Goal: Information Seeking & Learning: Learn about a topic

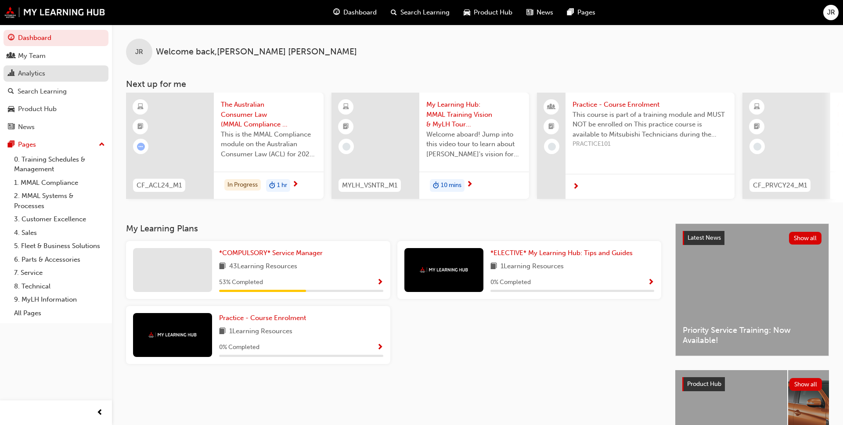
click at [39, 75] on div "Analytics" at bounding box center [31, 73] width 27 height 10
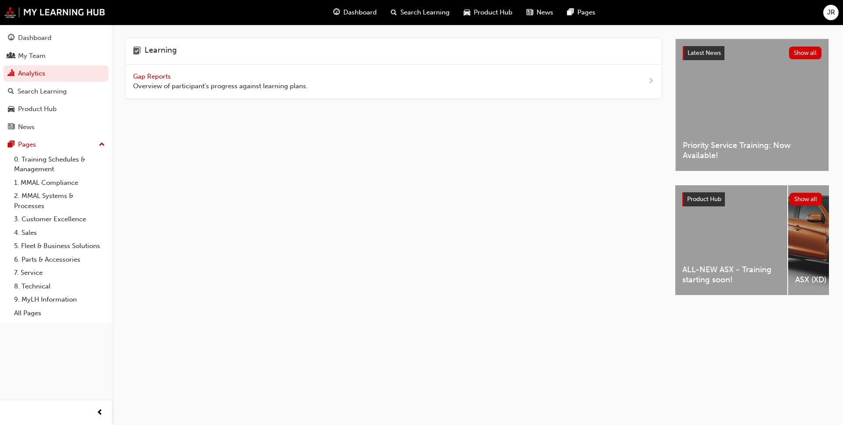
click at [187, 93] on div "Gap Reports Overview of participant's progress against learning plans." at bounding box center [393, 82] width 535 height 34
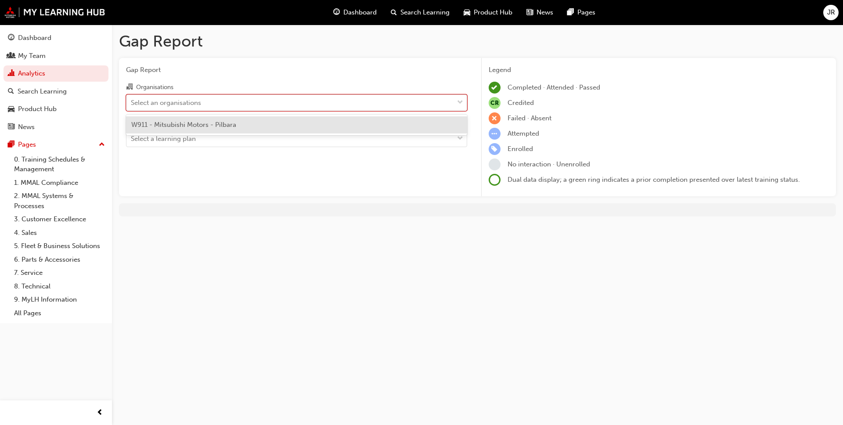
click at [213, 100] on div "Select an organisations" at bounding box center [289, 102] width 327 height 15
click at [132, 100] on input "Organisations option W911 - Mitsubishi Motors - Pilbara focused, 1 of 1. 1 resu…" at bounding box center [131, 101] width 1 height 7
click at [228, 126] on span "W911 - Mitsubishi Motors - Pilbara" at bounding box center [183, 125] width 105 height 8
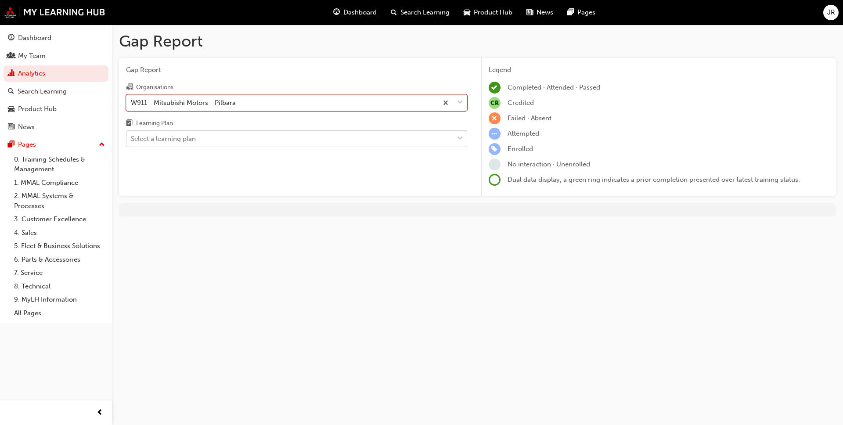
click at [233, 140] on div "Select a learning plan" at bounding box center [289, 138] width 327 height 15
click at [132, 140] on input "Learning Plan Select a learning plan" at bounding box center [131, 138] width 1 height 7
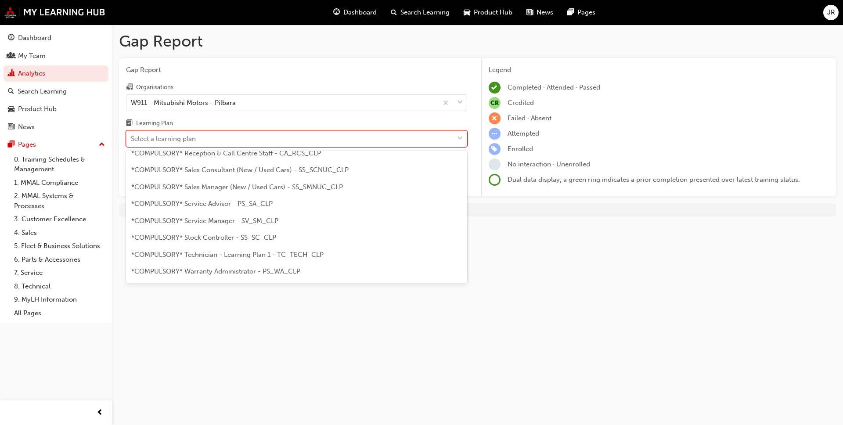
scroll to position [285, 0]
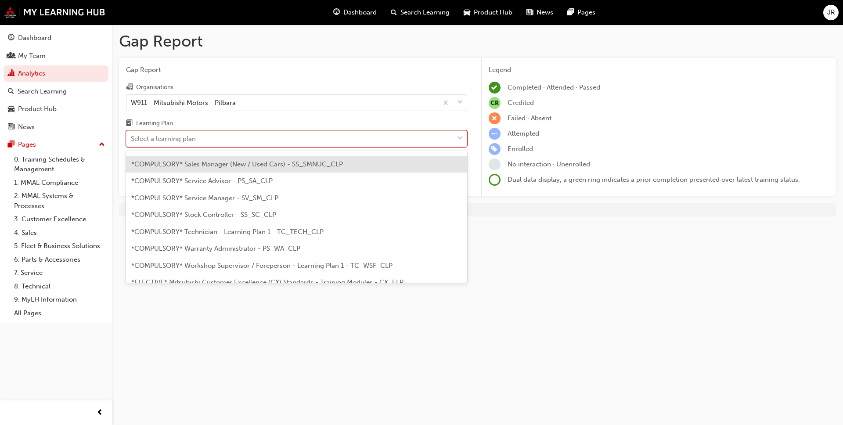
click at [213, 163] on span "*COMPULSORY* Sales Manager (New / Used Cars) - SS_SMNUC_CLP" at bounding box center [237, 164] width 212 height 8
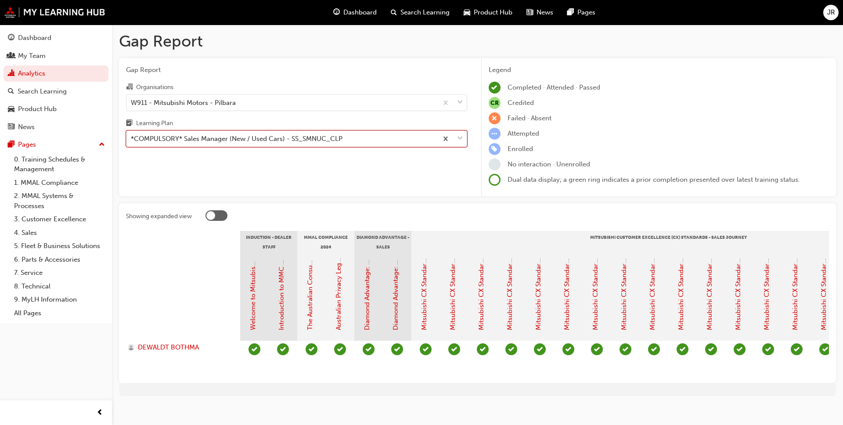
click at [439, 137] on span "down-icon" at bounding box center [460, 138] width 6 height 11
click at [132, 137] on input "Learning Plan option *COMPULSORY* Sales Manager (New / Used Cars) - SS_SMNUC_CL…" at bounding box center [131, 138] width 1 height 7
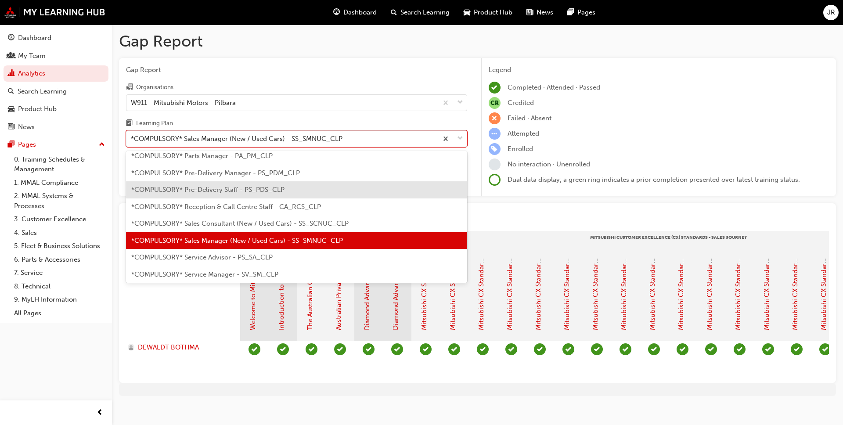
scroll to position [228, 0]
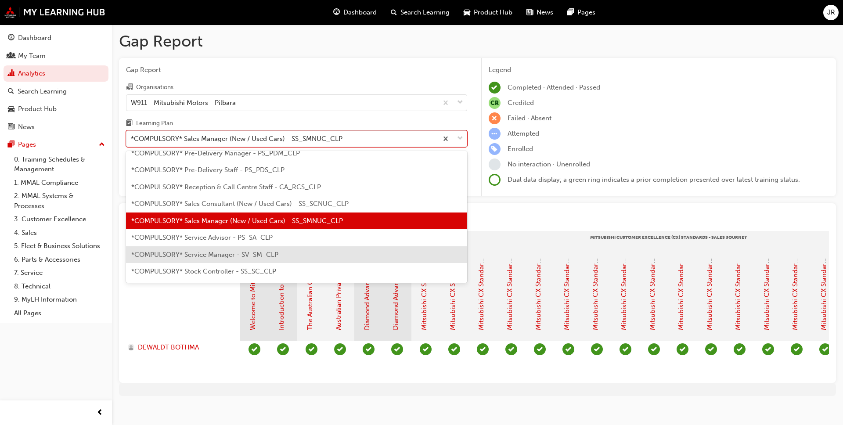
click at [209, 252] on span "*COMPULSORY* Service Manager - SV_SM_CLP" at bounding box center [204, 255] width 147 height 8
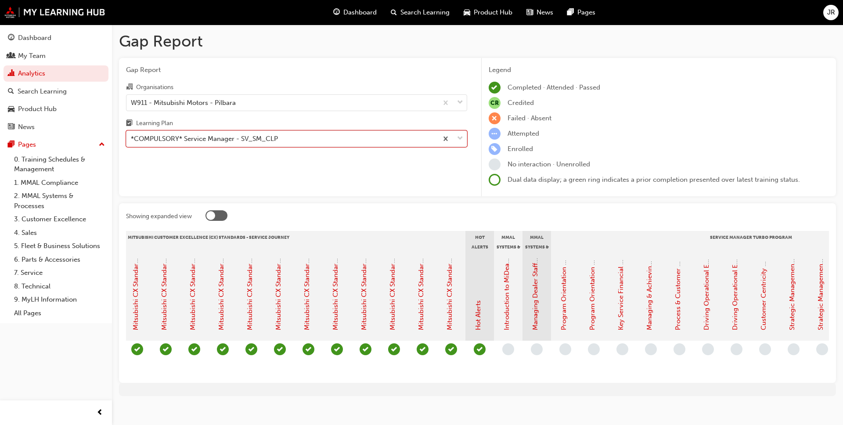
scroll to position [0, 470]
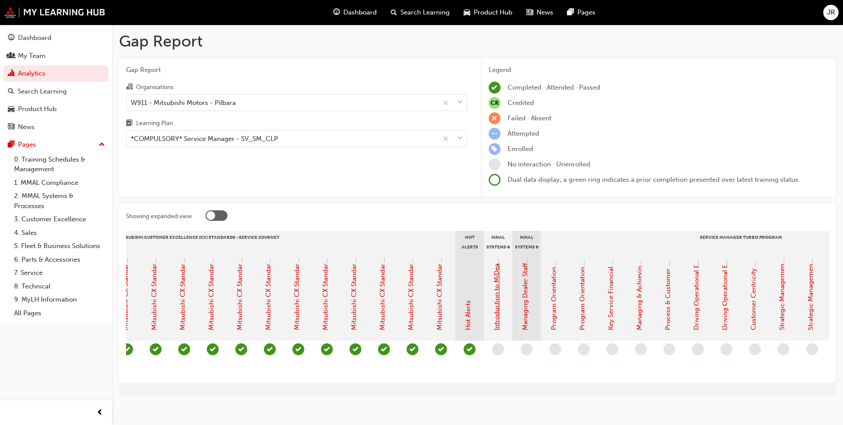
click at [439, 298] on link "Introduction to MiDealerAssist" at bounding box center [497, 284] width 8 height 92
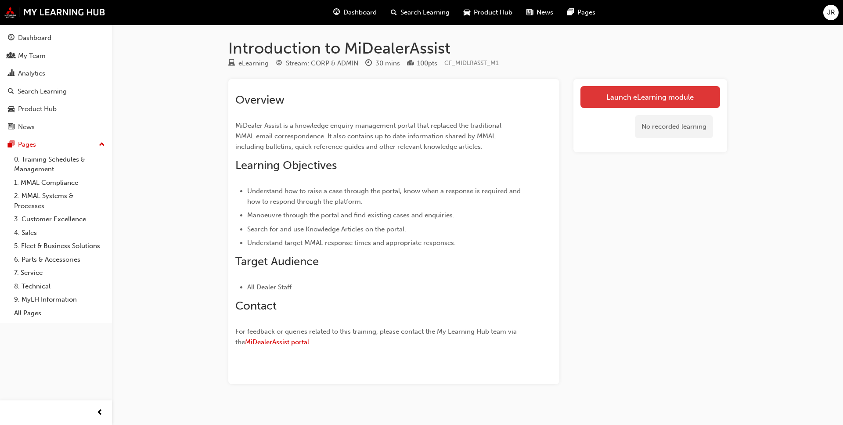
click at [439, 95] on link "Launch eLearning module" at bounding box center [650, 97] width 140 height 22
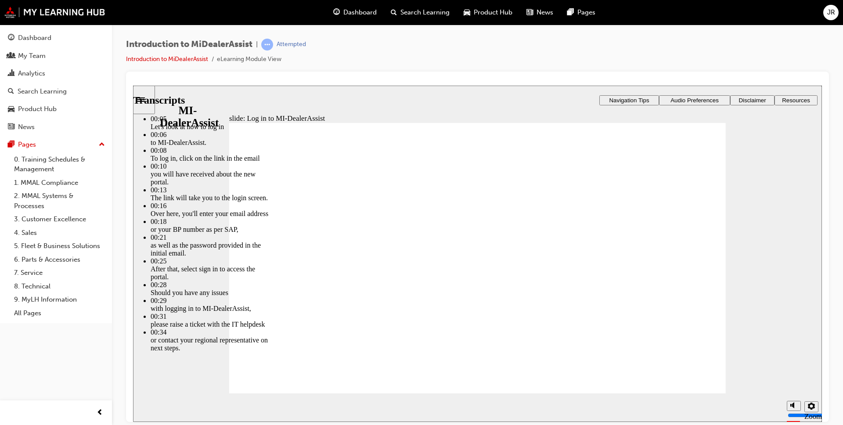
type input "42"
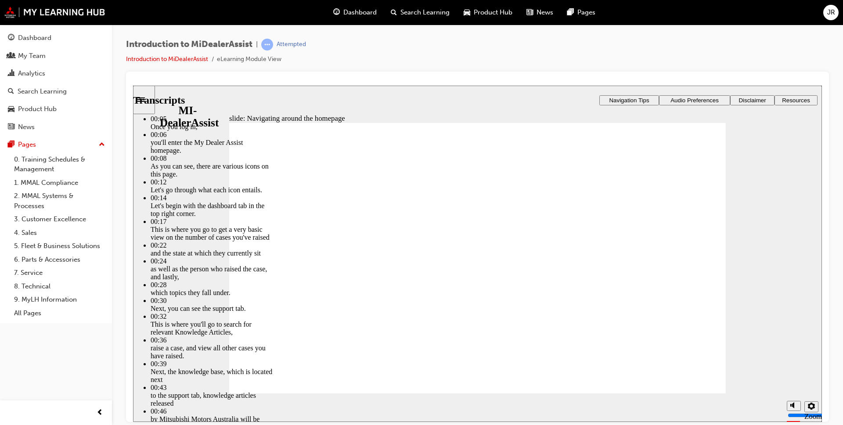
click at [439, 329] on section "Playback Speed 2 1.75 1.5 1.25" at bounding box center [477, 407] width 689 height 29
type input "144"
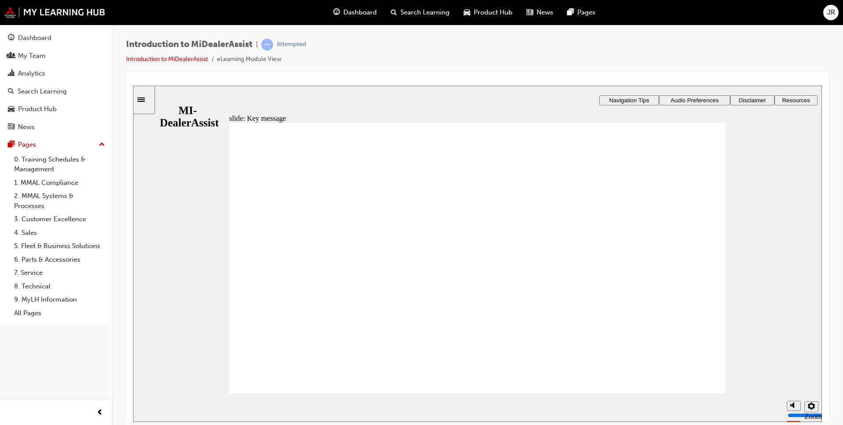
radio input "true"
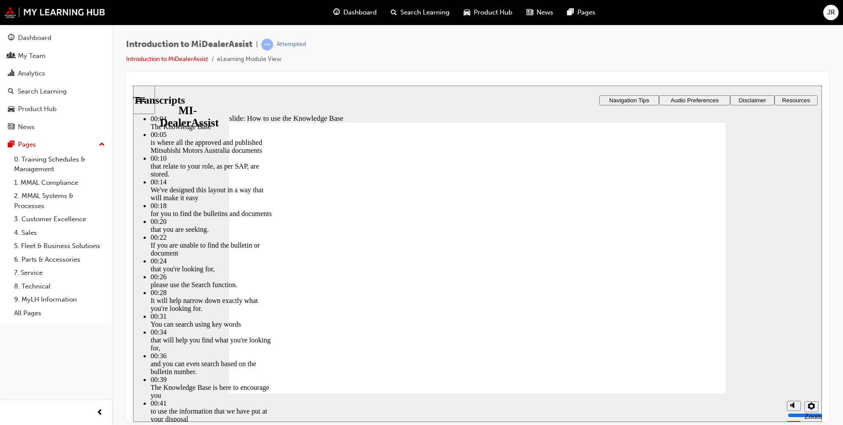
type input "51"
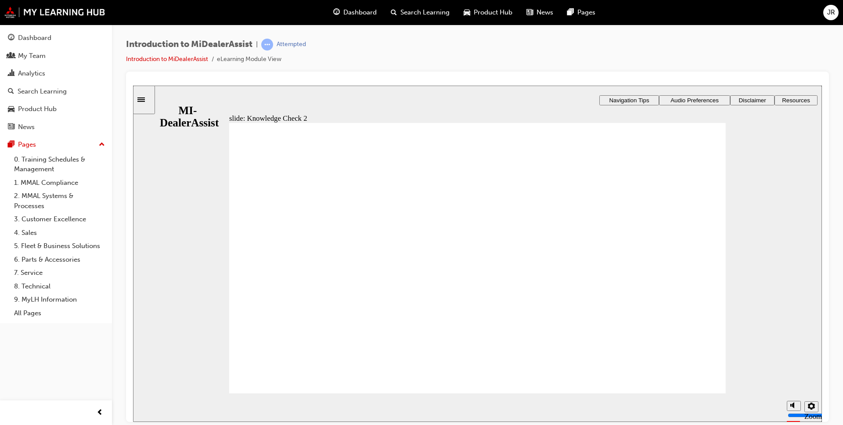
radio input "true"
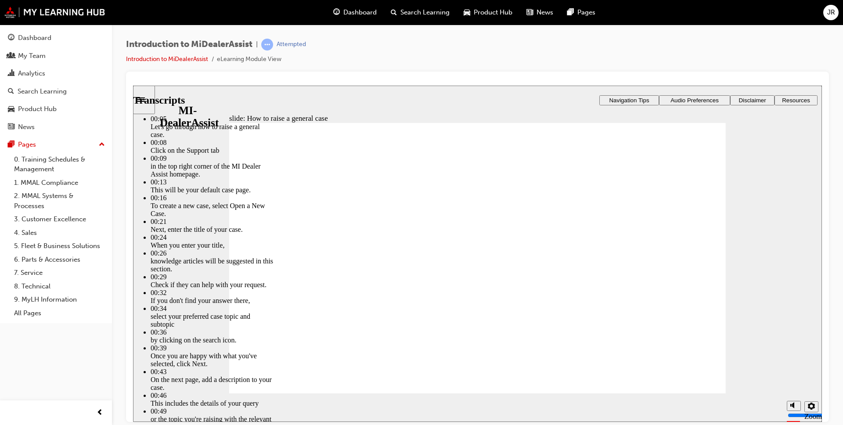
type input "85"
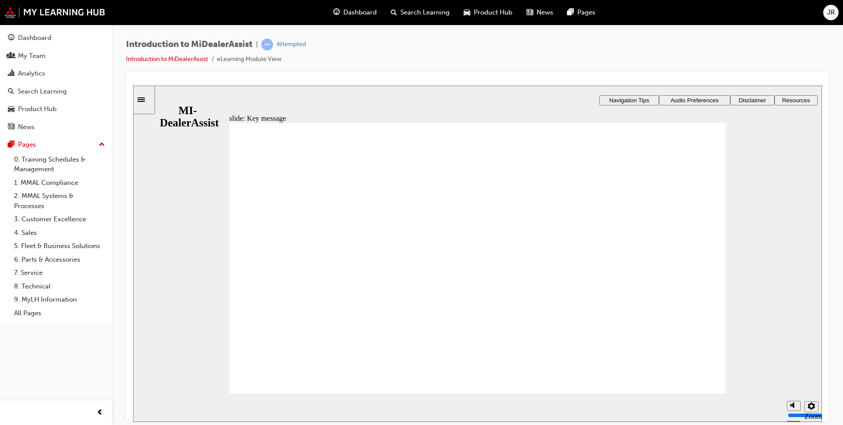
checkbox input "true"
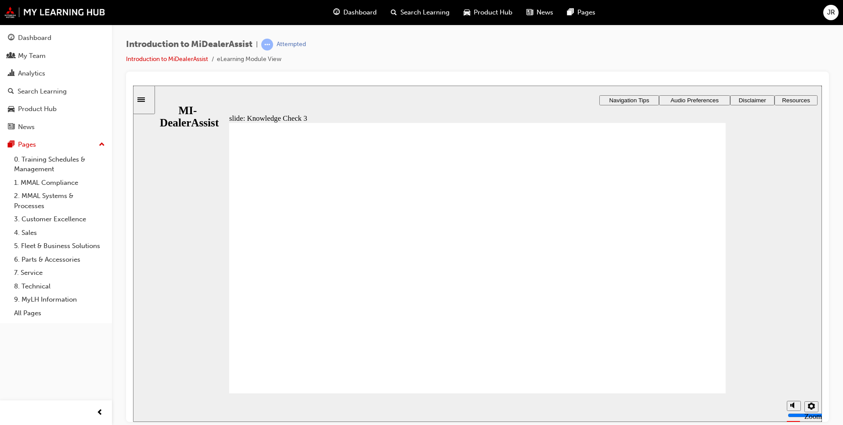
checkbox input "true"
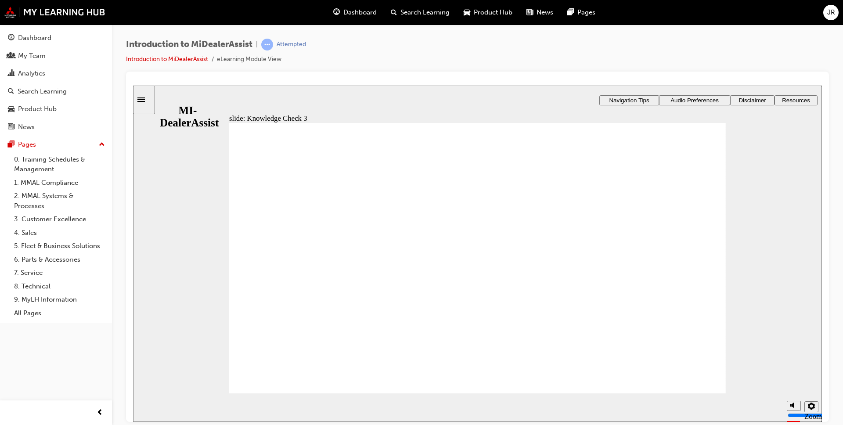
checkbox input "false"
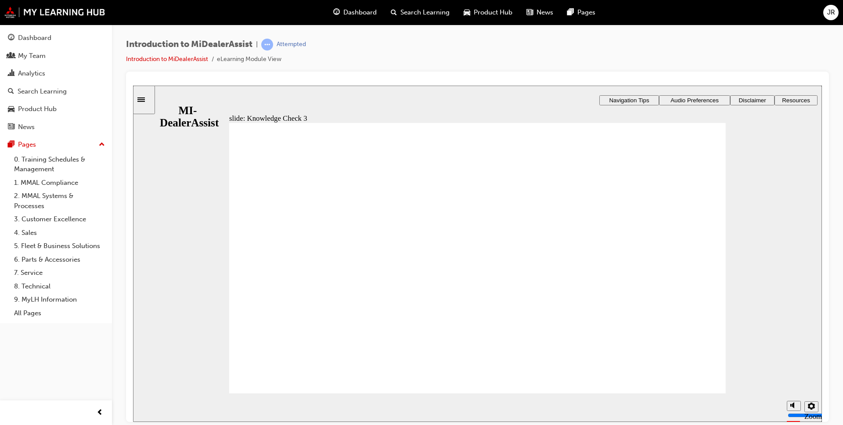
checkbox input "true"
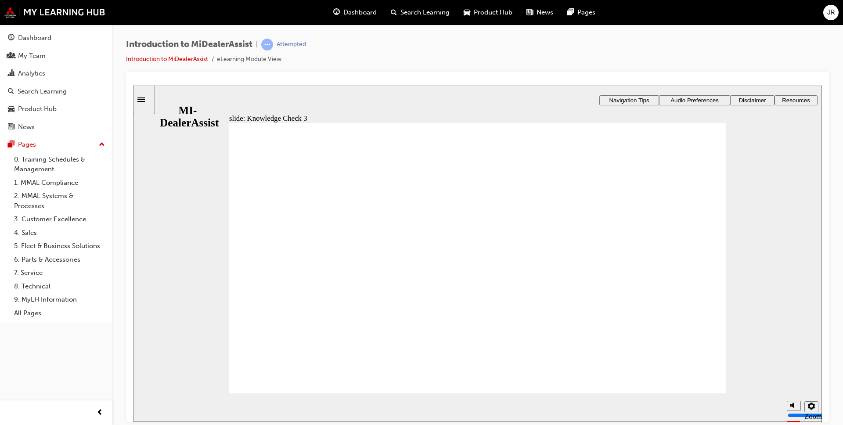
checkbox input "false"
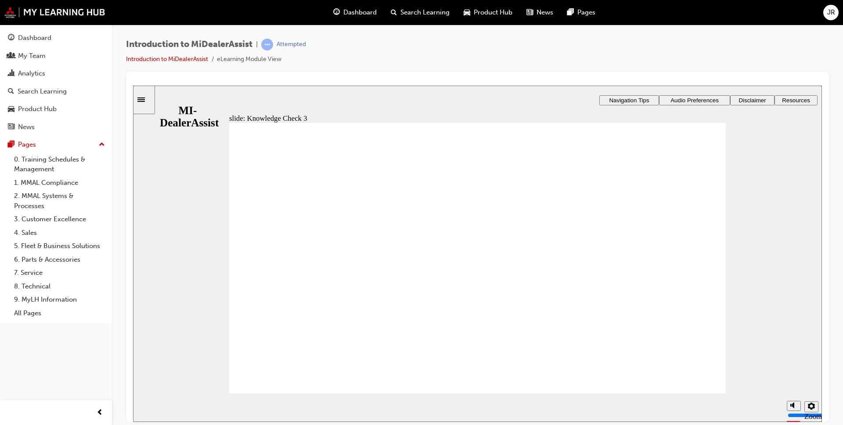
checkbox input "true"
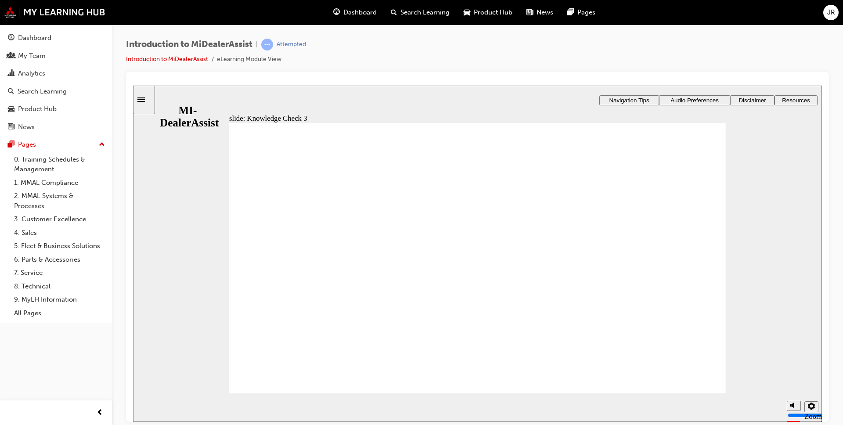
checkbox input "false"
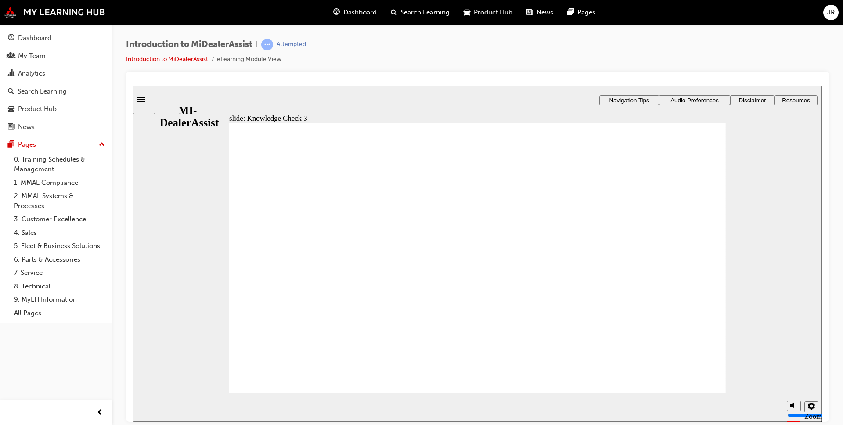
checkbox input "false"
checkbox input "true"
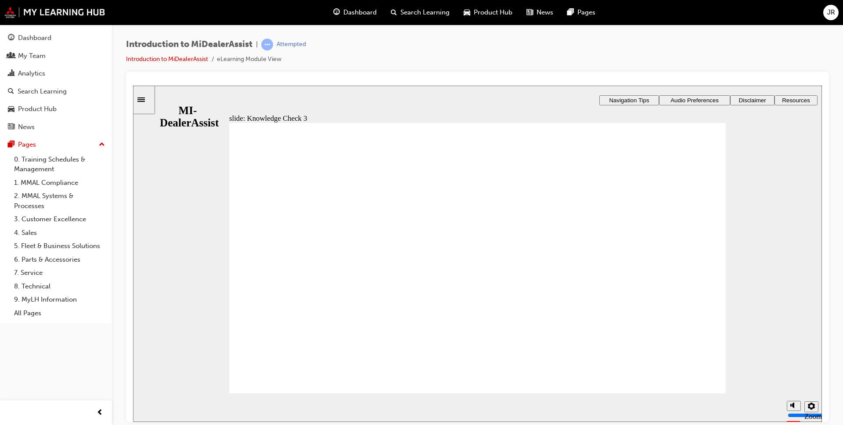
checkbox input "true"
drag, startPoint x: 358, startPoint y: 280, endPoint x: 355, endPoint y: 291, distance: 11.3
checkbox input "true"
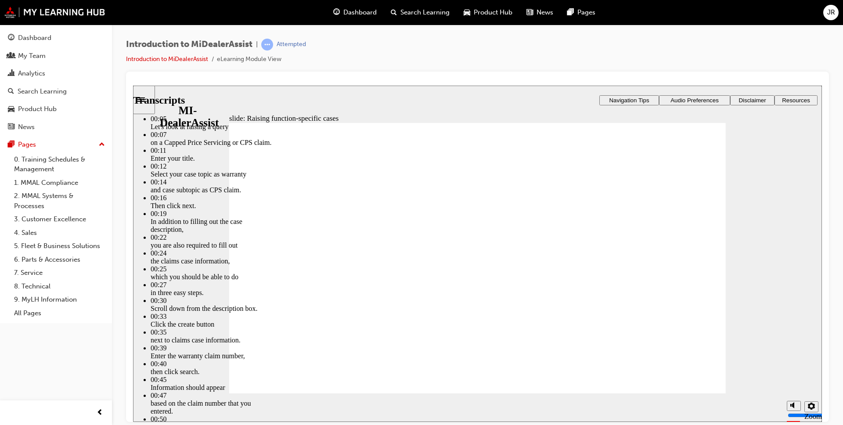
type input "80"
type input "52"
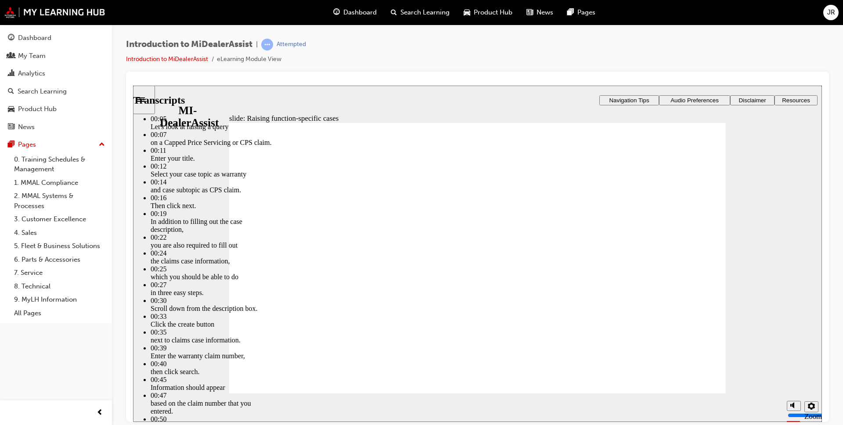
type input "80"
type input "46"
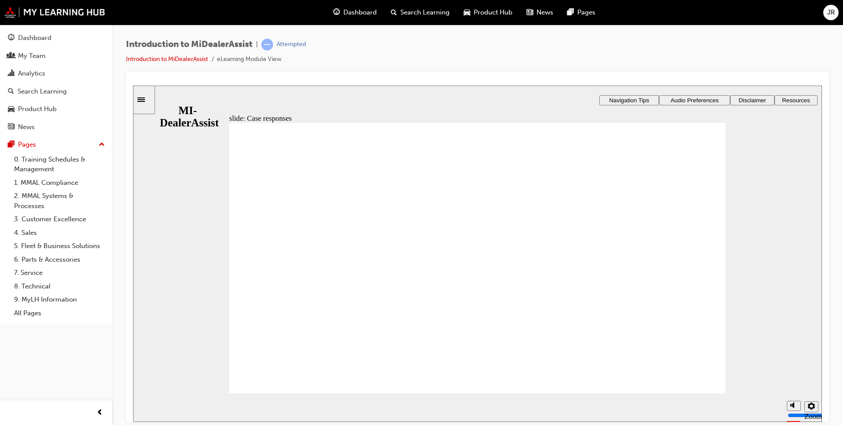
radio input "true"
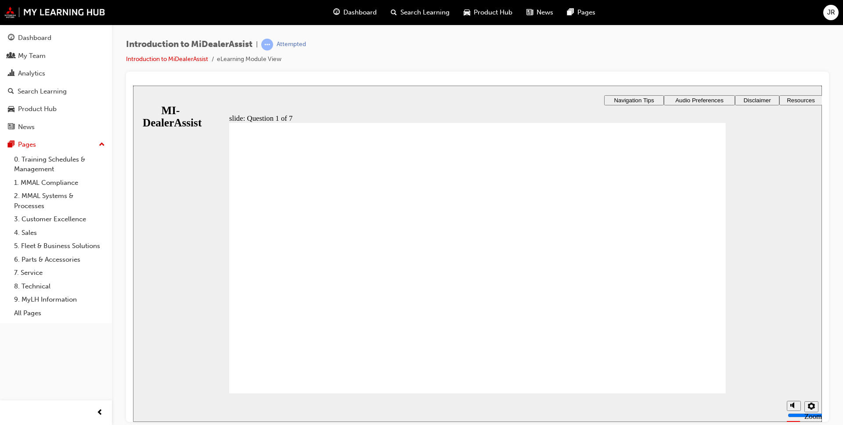
radio input "true"
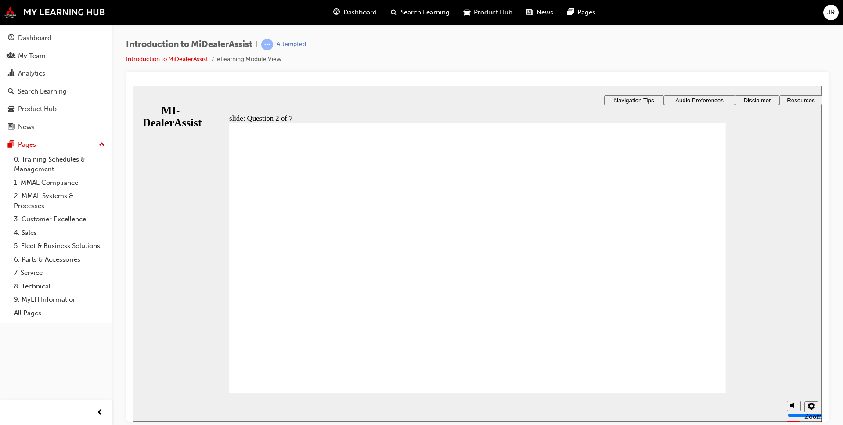
radio input "true"
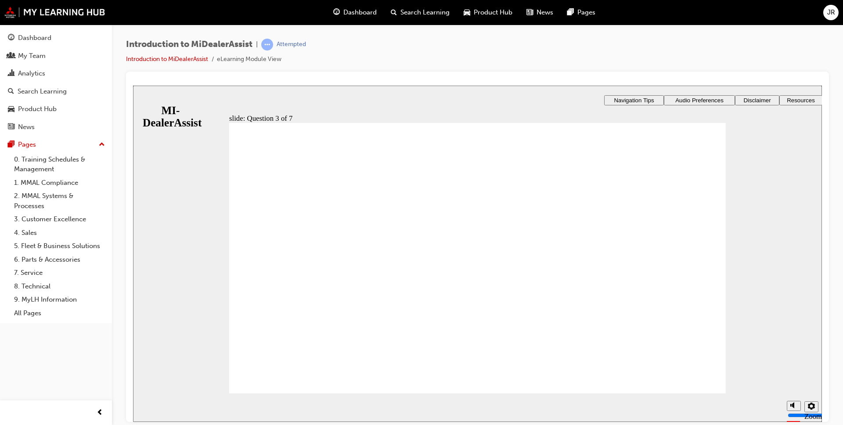
radio input "true"
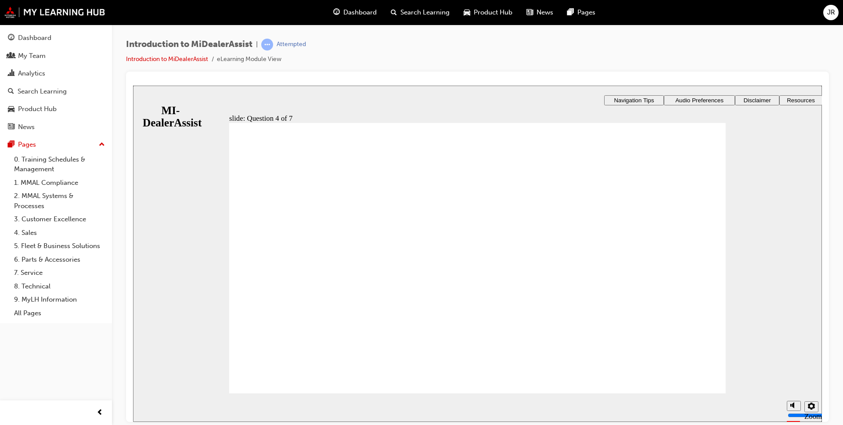
radio input "true"
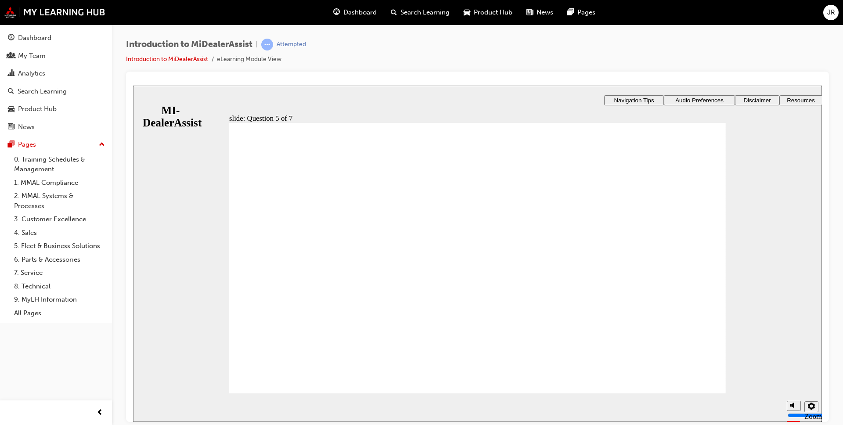
checkbox input "true"
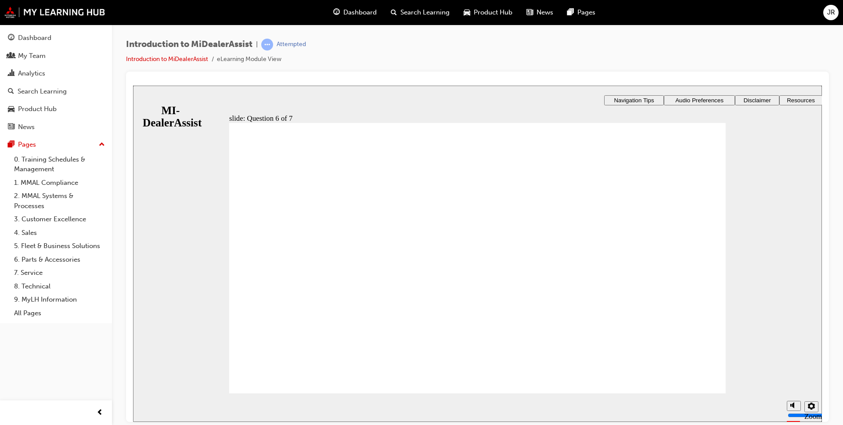
checkbox input "true"
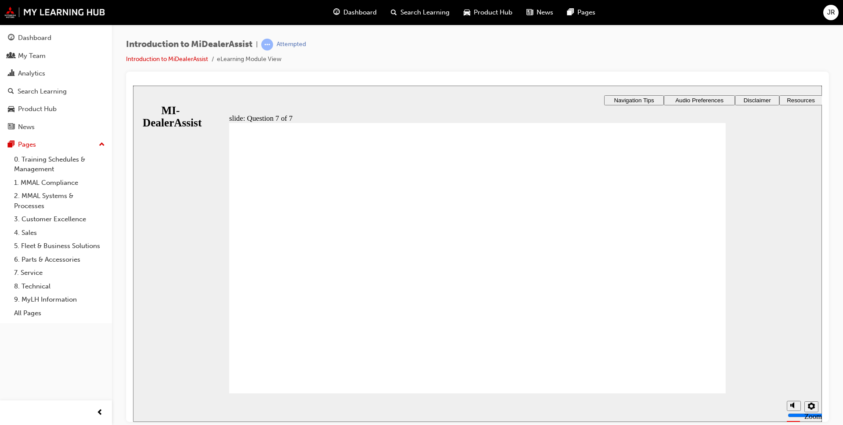
radio input "true"
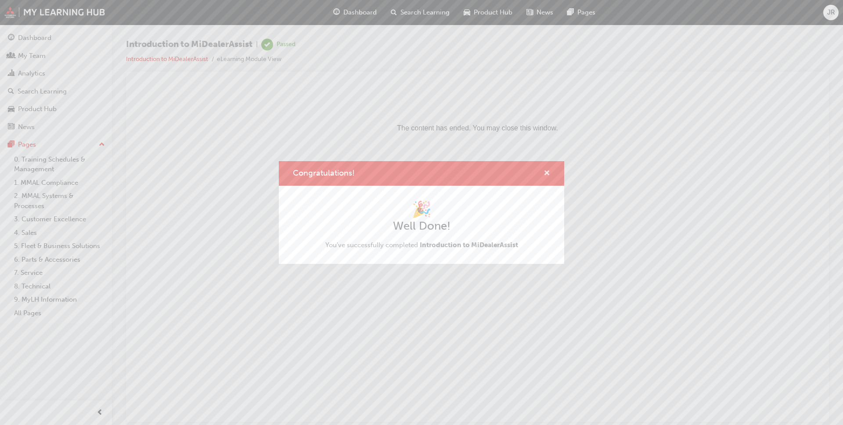
click at [439, 171] on span "cross-icon" at bounding box center [547, 174] width 7 height 8
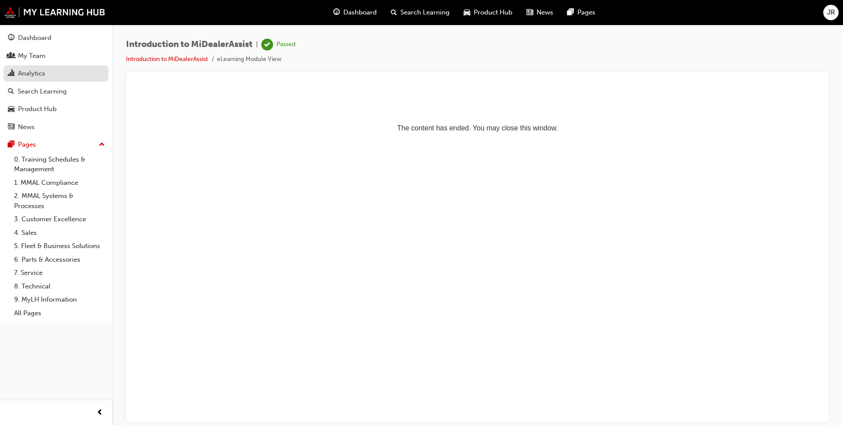
click at [35, 75] on div "Analytics" at bounding box center [31, 73] width 27 height 10
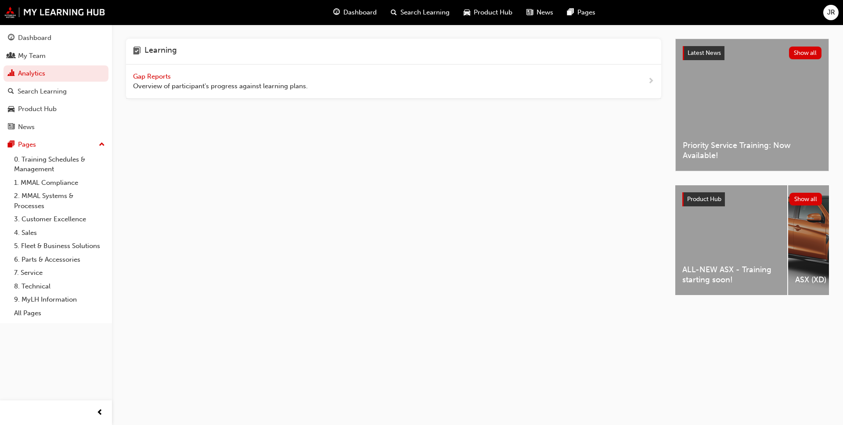
click at [224, 83] on span "Overview of participant's progress against learning plans." at bounding box center [220, 86] width 175 height 10
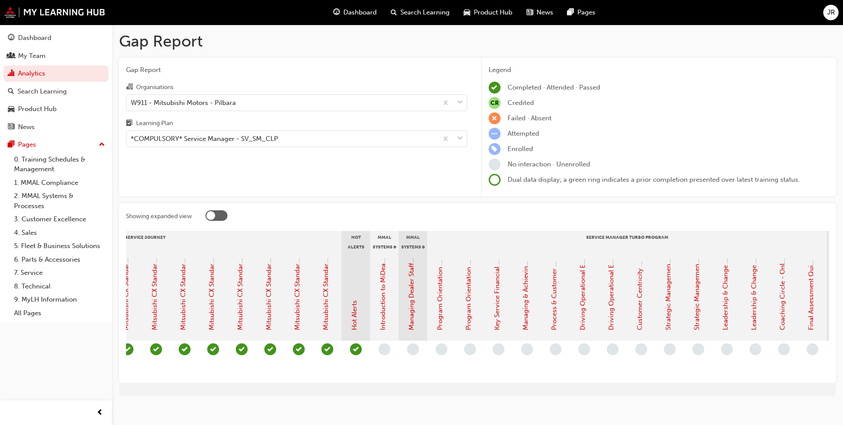
scroll to position [0, 667]
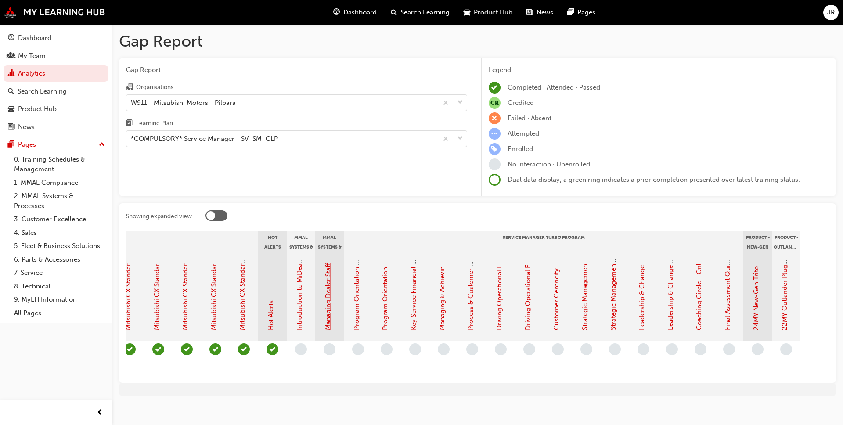
click at [328, 322] on link "Managing Dealer Staff SAP Records" at bounding box center [328, 276] width 8 height 107
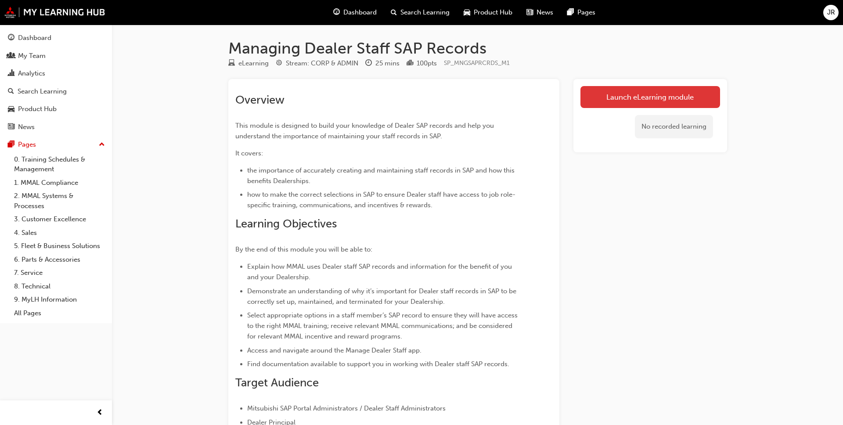
click at [439, 102] on link "Launch eLearning module" at bounding box center [650, 97] width 140 height 22
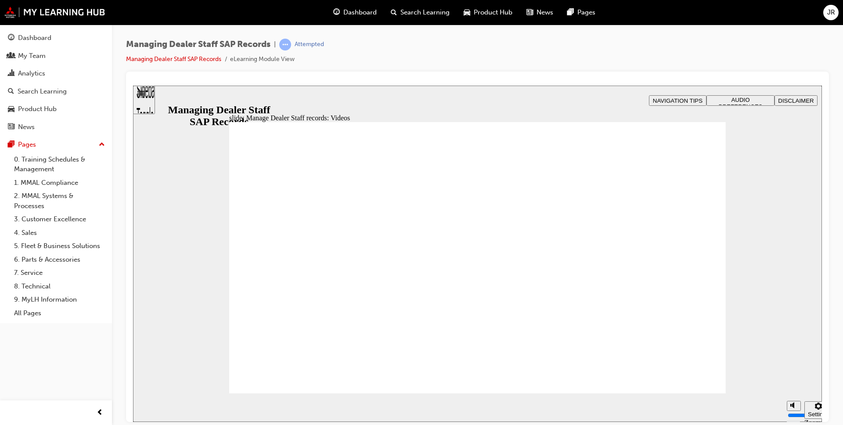
type input "123"
type input "127"
click at [767, 125] on div "slide: Manage Dealer Staff records: Videos Rectangle 2 Transcripts 00:09 : Let'…" at bounding box center [477, 253] width 689 height 336
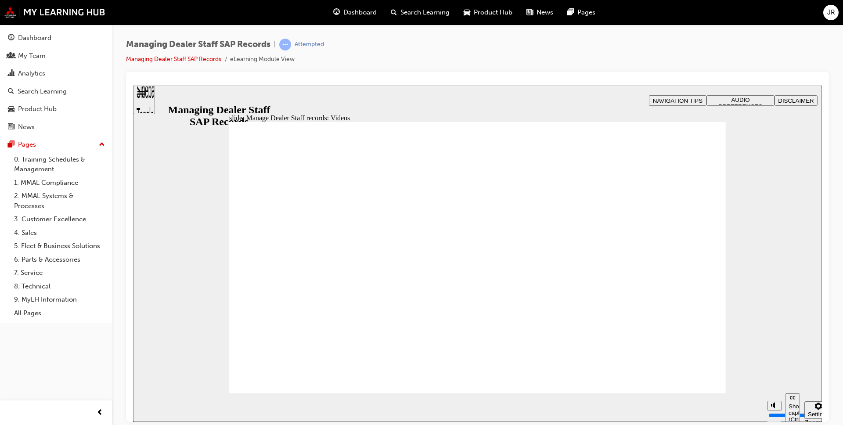
type input "254"
type input "75"
type input "144"
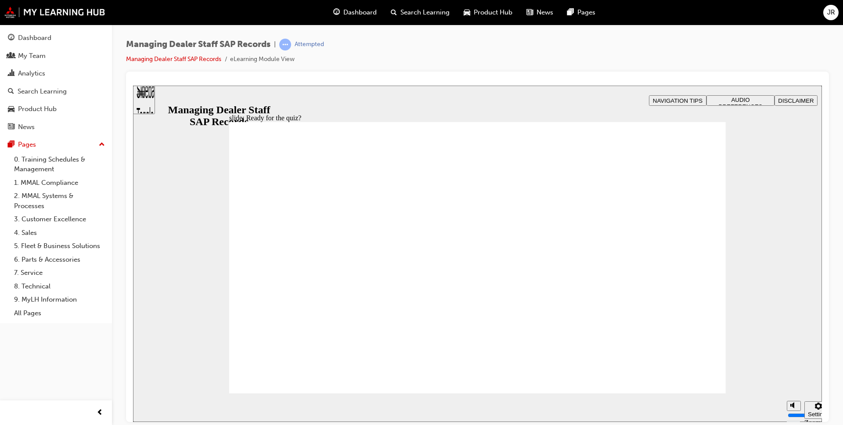
checkbox input "true"
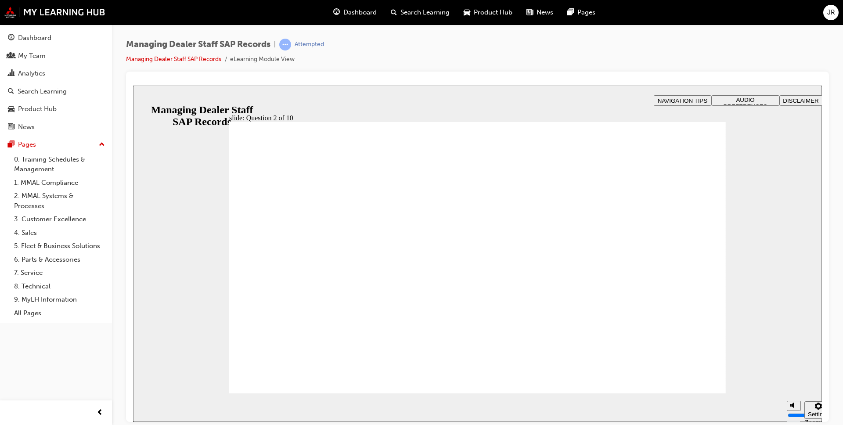
radio input "true"
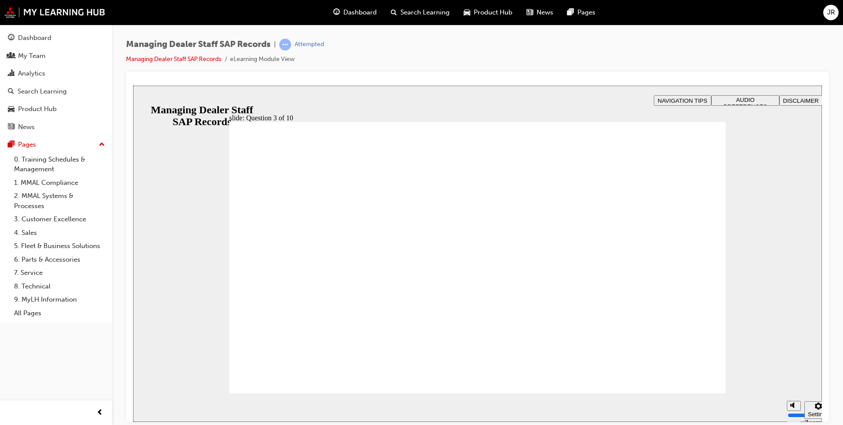
checkbox input "true"
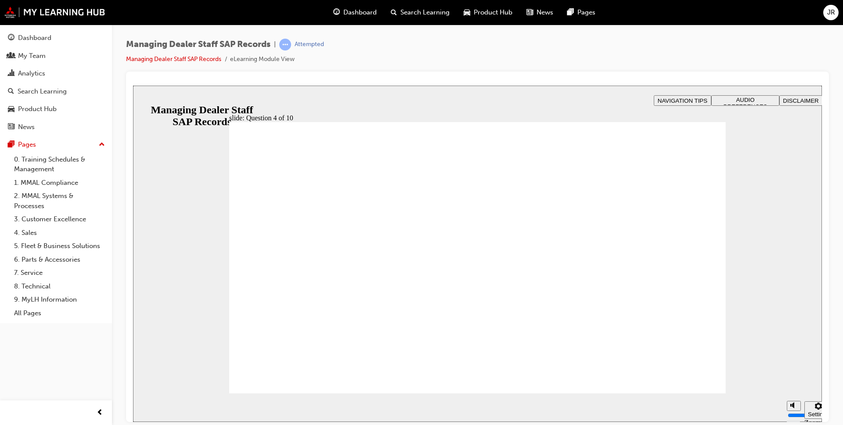
checkbox input "true"
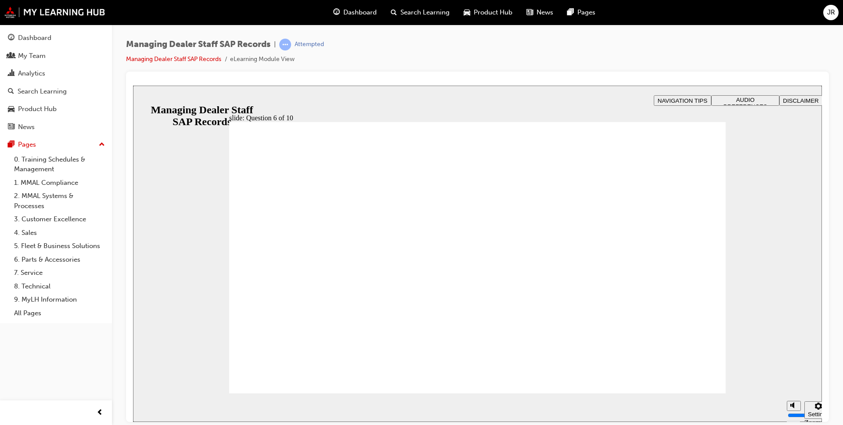
radio input "true"
checkbox input "true"
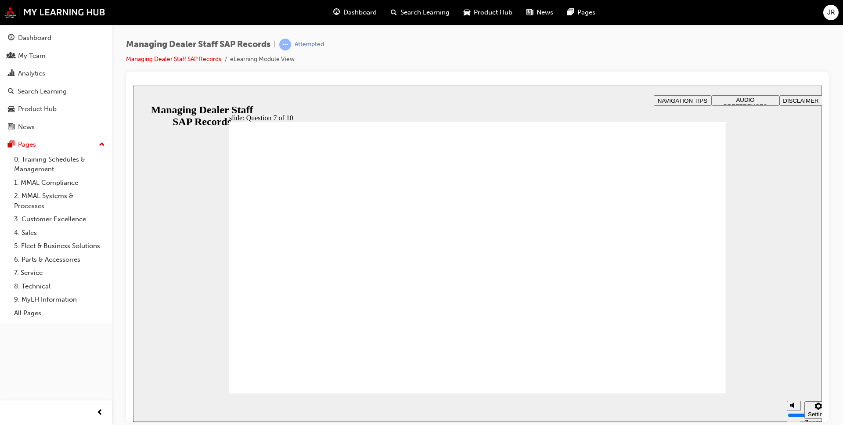
radio input "true"
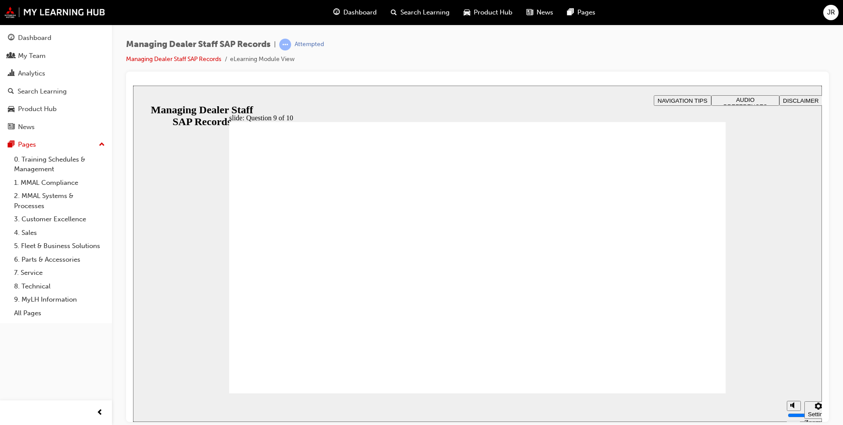
radio input "true"
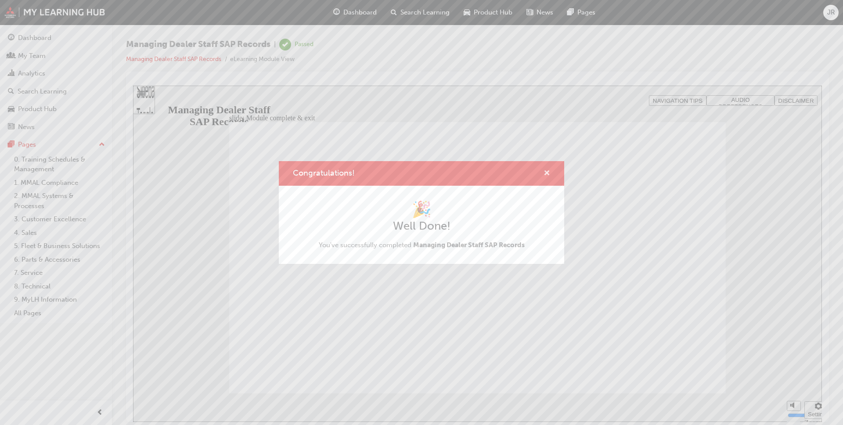
click at [548, 173] on span "cross-icon" at bounding box center [547, 174] width 7 height 8
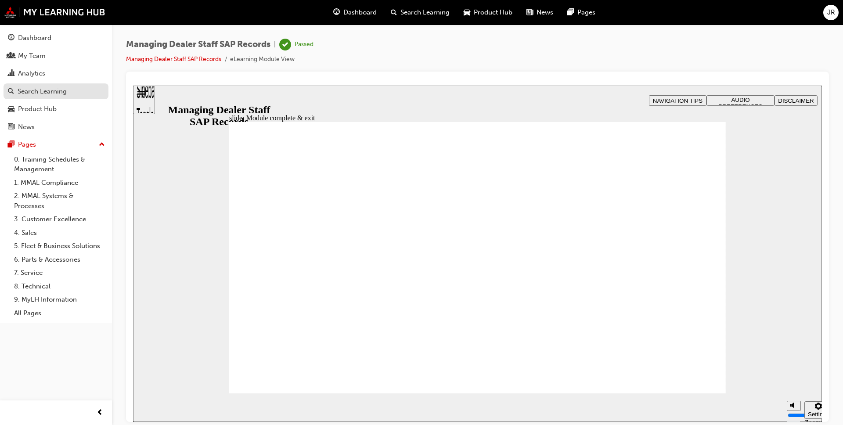
drag, startPoint x: 28, startPoint y: 74, endPoint x: 58, endPoint y: 94, distance: 35.6
click at [29, 72] on div "Analytics" at bounding box center [31, 73] width 27 height 10
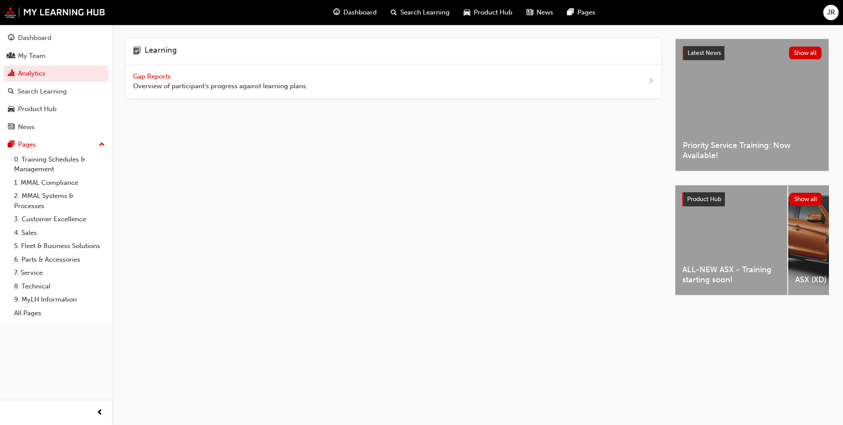
click at [224, 84] on span "Overview of participant's progress against learning plans." at bounding box center [220, 86] width 175 height 10
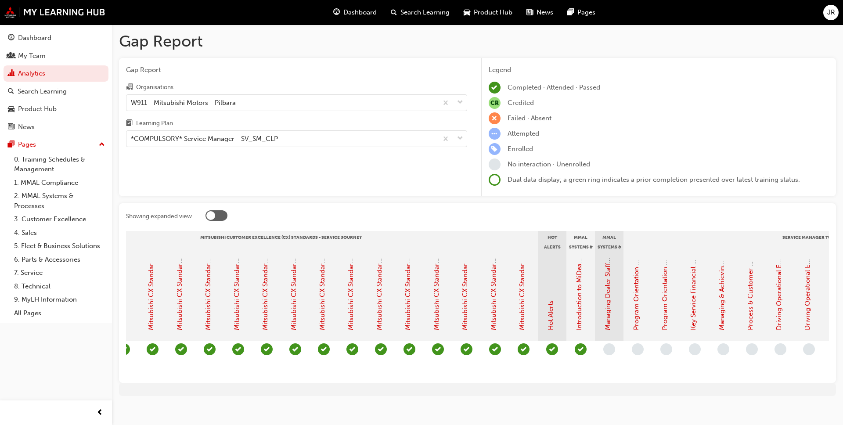
scroll to position [0, 397]
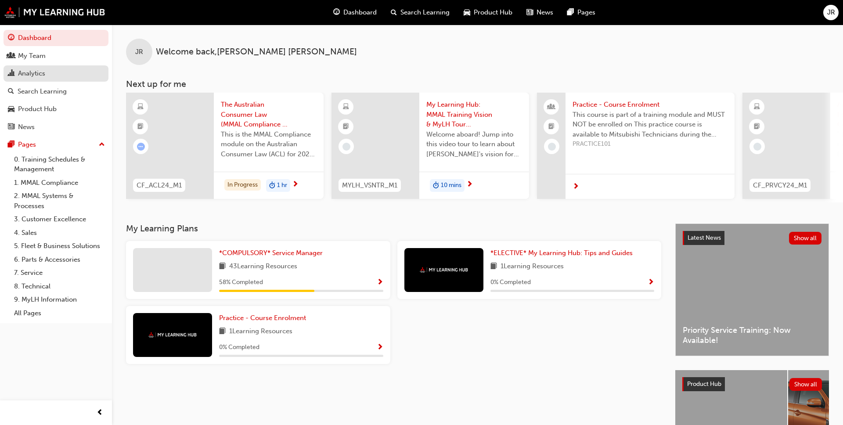
click at [36, 76] on div "Analytics" at bounding box center [31, 73] width 27 height 10
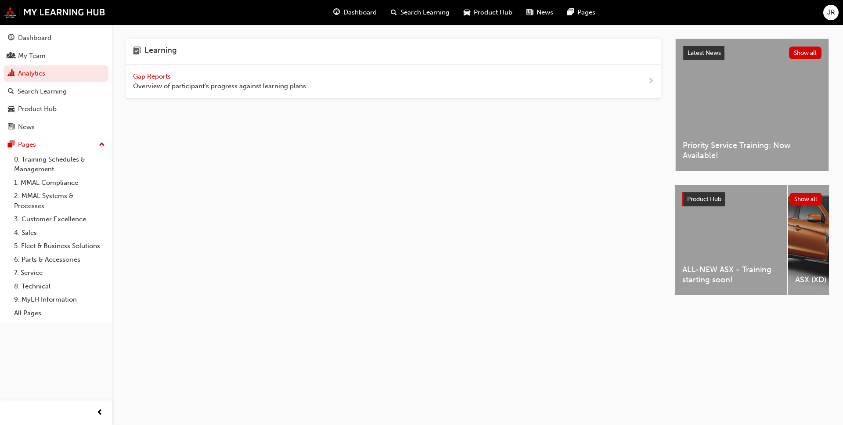
click at [185, 81] on div "Gap Reports Overview of participant's progress against learning plans." at bounding box center [220, 82] width 175 height 20
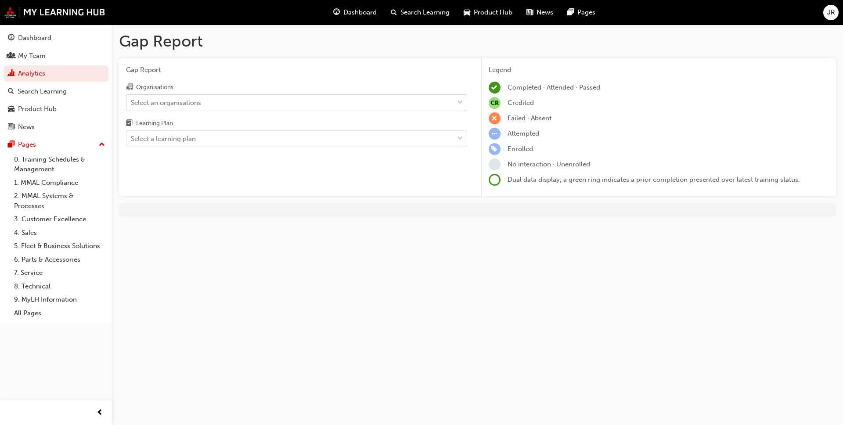
click at [231, 104] on div "Select an organisations" at bounding box center [289, 102] width 327 height 15
click at [132, 104] on input "Organisations Select an organisations" at bounding box center [131, 101] width 1 height 7
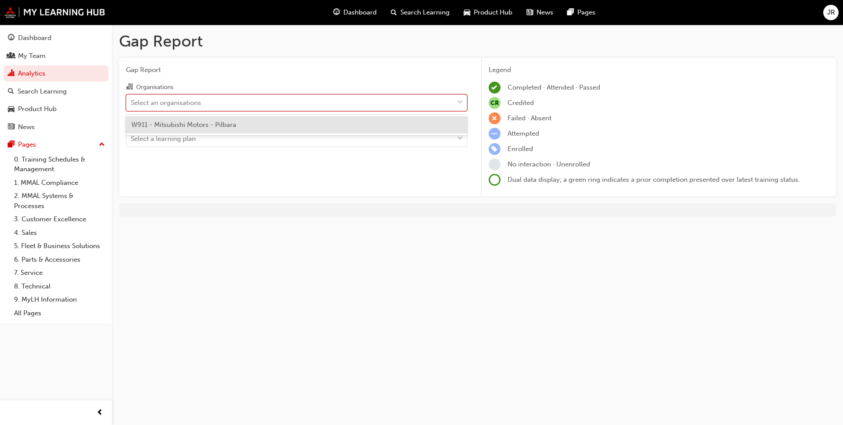
click at [231, 126] on span "W911 - Mitsubishi Motors - Pilbara" at bounding box center [183, 125] width 105 height 8
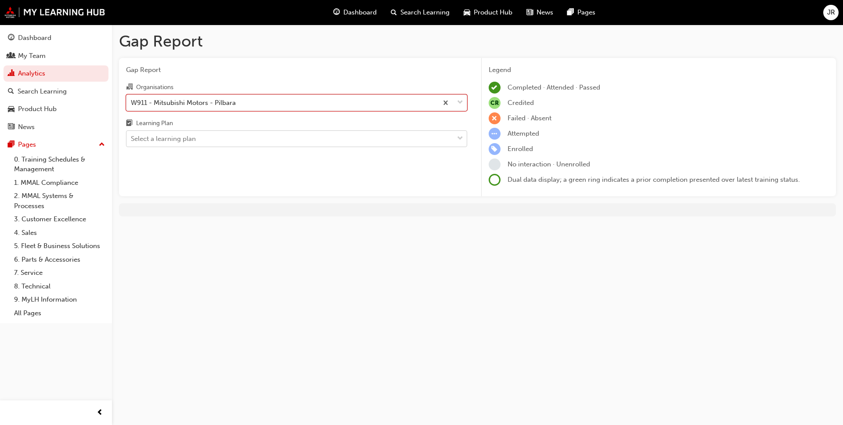
click at [228, 139] on div "Select a learning plan" at bounding box center [289, 138] width 327 height 15
click at [132, 139] on input "Learning Plan Select a learning plan" at bounding box center [131, 138] width 1 height 7
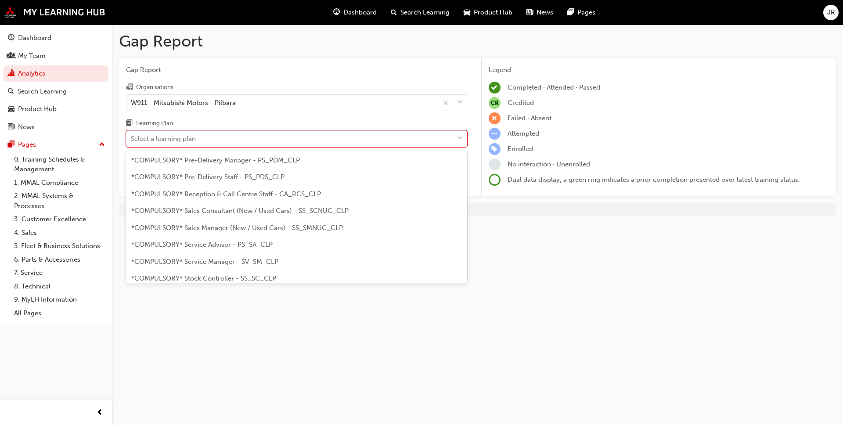
scroll to position [237, 0]
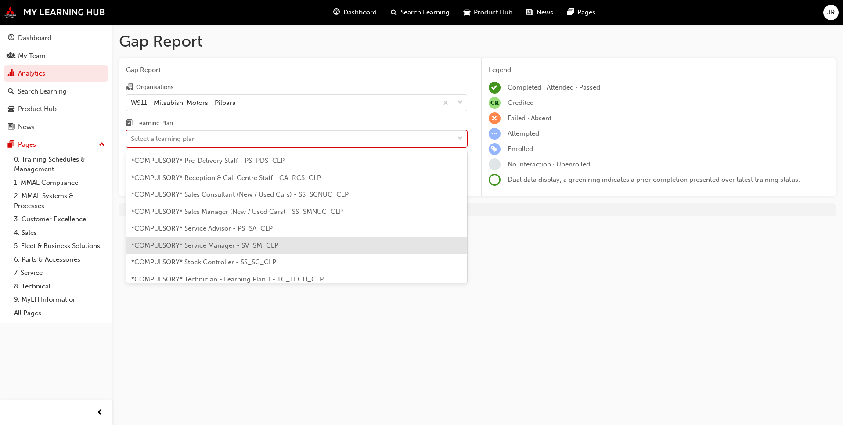
click at [221, 245] on span "*COMPULSORY* Service Manager - SV_SM_CLP" at bounding box center [204, 246] width 147 height 8
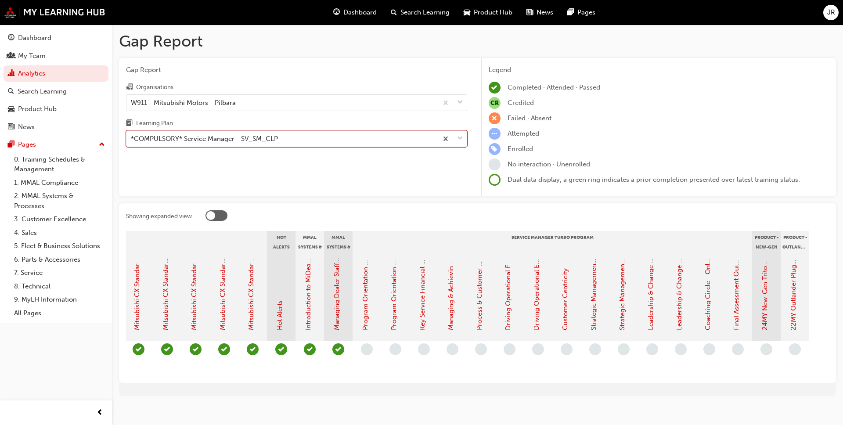
scroll to position [0, 667]
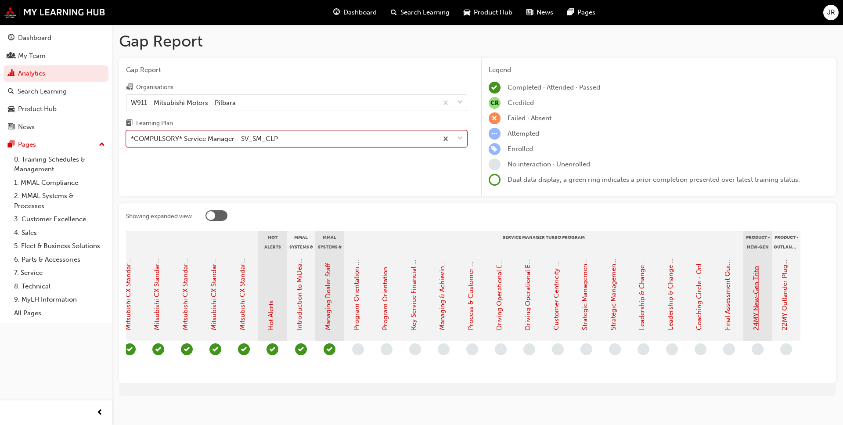
click at [439, 307] on link "24MY New-Gen Triton (MV) - Product Training: eLearning" at bounding box center [756, 242] width 8 height 175
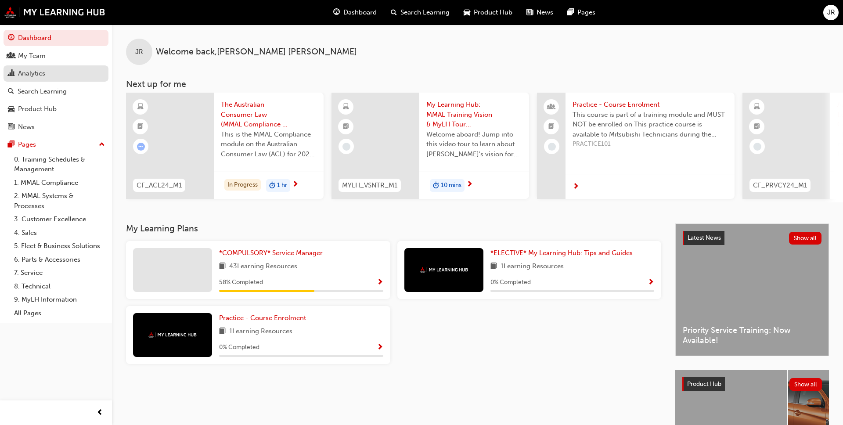
click at [26, 72] on div "Analytics" at bounding box center [31, 73] width 27 height 10
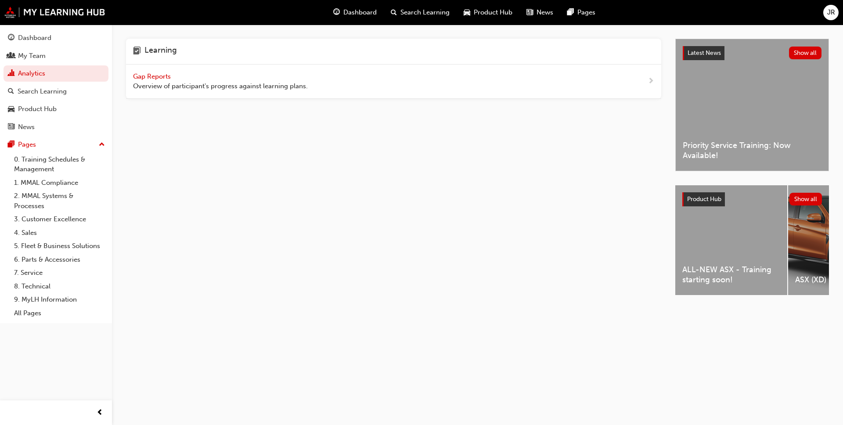
click at [216, 84] on span "Overview of participant's progress against learning plans." at bounding box center [220, 86] width 175 height 10
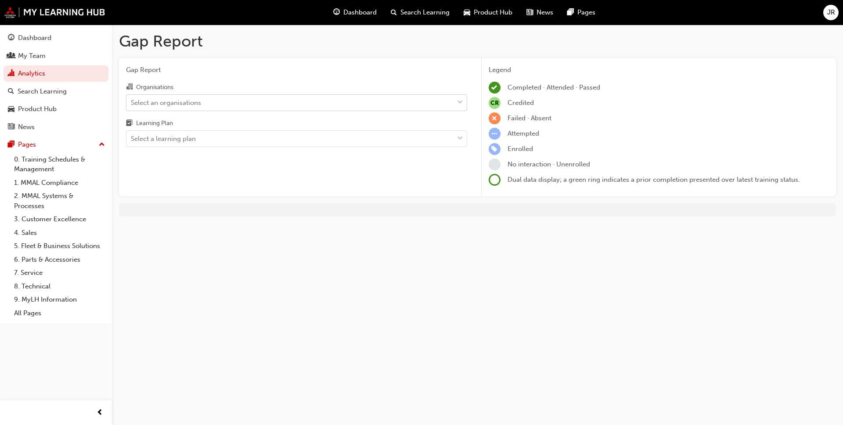
click at [210, 106] on div "Select an organisations" at bounding box center [289, 102] width 327 height 15
click at [132, 106] on input "Organisations Select an organisations" at bounding box center [131, 101] width 1 height 7
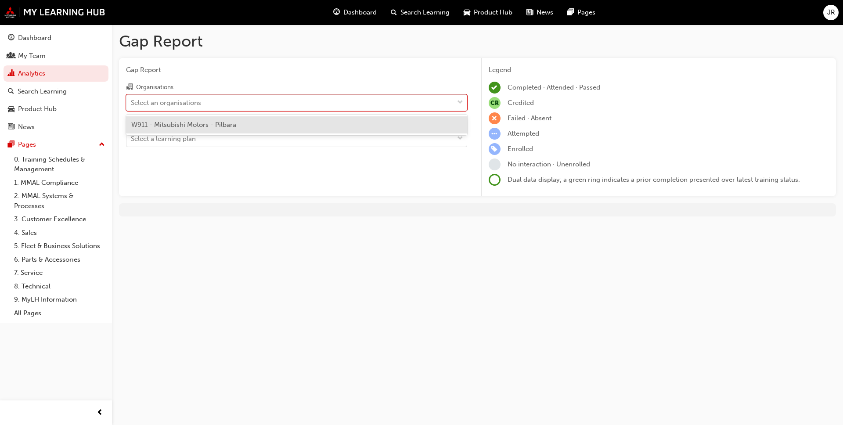
click at [235, 128] on span "W911 - Mitsubishi Motors - Pilbara" at bounding box center [183, 125] width 105 height 8
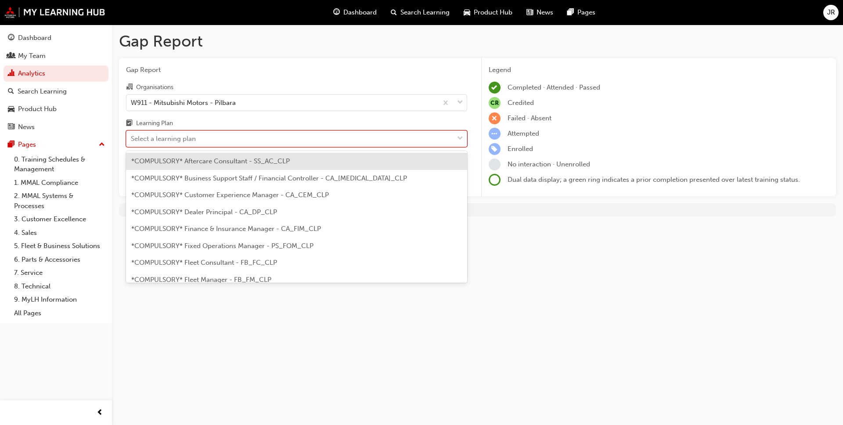
click at [233, 139] on div "Select a learning plan" at bounding box center [289, 138] width 327 height 15
click at [132, 139] on input "Learning Plan option *COMPULSORY* Aftercare Consultant - SS_AC_CLP focused, 1 o…" at bounding box center [131, 138] width 1 height 7
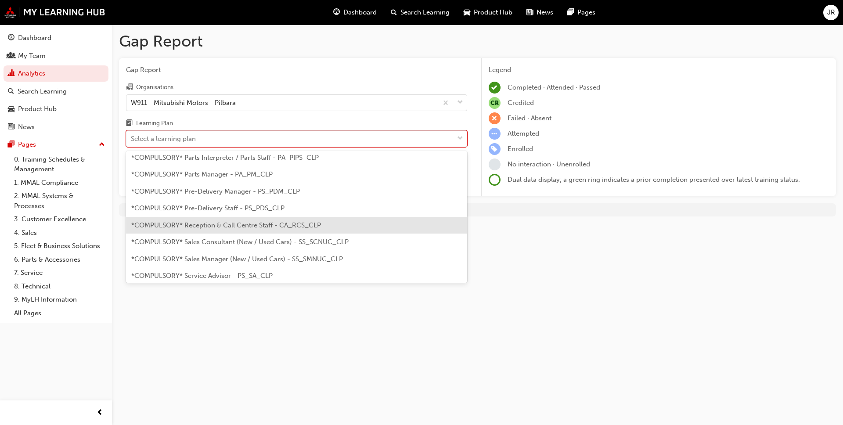
scroll to position [237, 0]
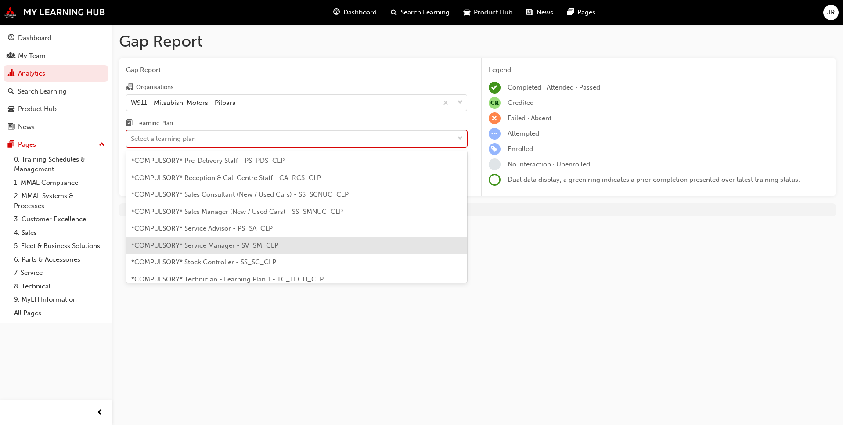
click at [215, 247] on span "*COMPULSORY* Service Manager - SV_SM_CLP" at bounding box center [204, 246] width 147 height 8
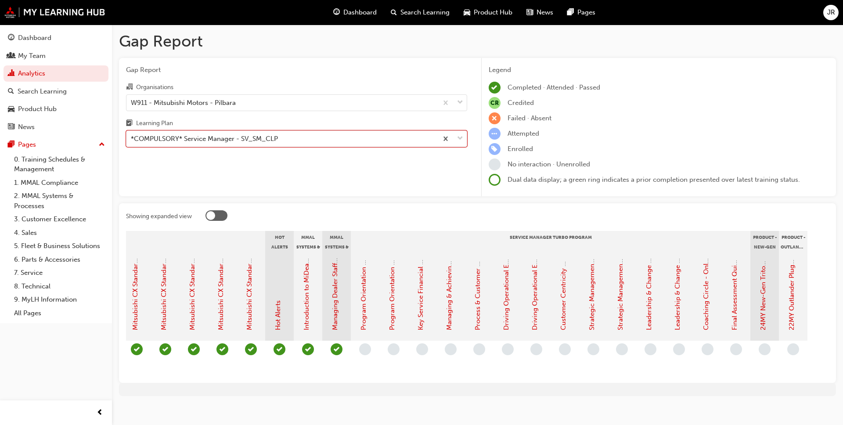
scroll to position [0, 667]
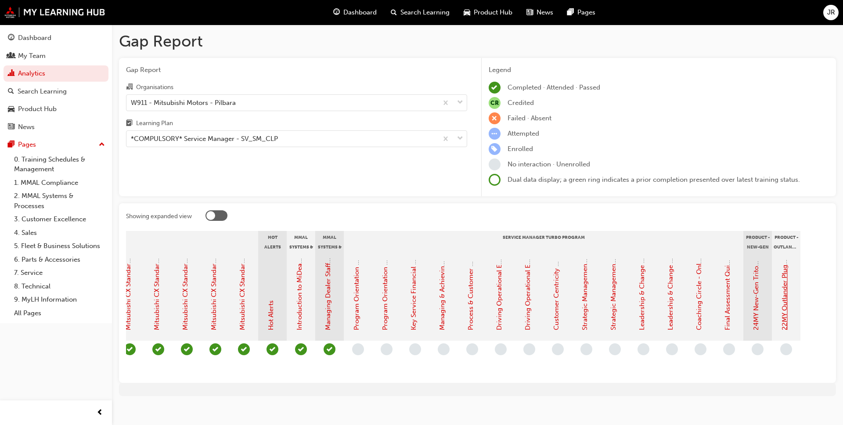
click at [788, 296] on link "22MY Outlander Plug-in Hybrid EV (ZM) - Customer Quick Reference Guide" at bounding box center [785, 214] width 8 height 231
